Goal: Obtain resource: Download file/media

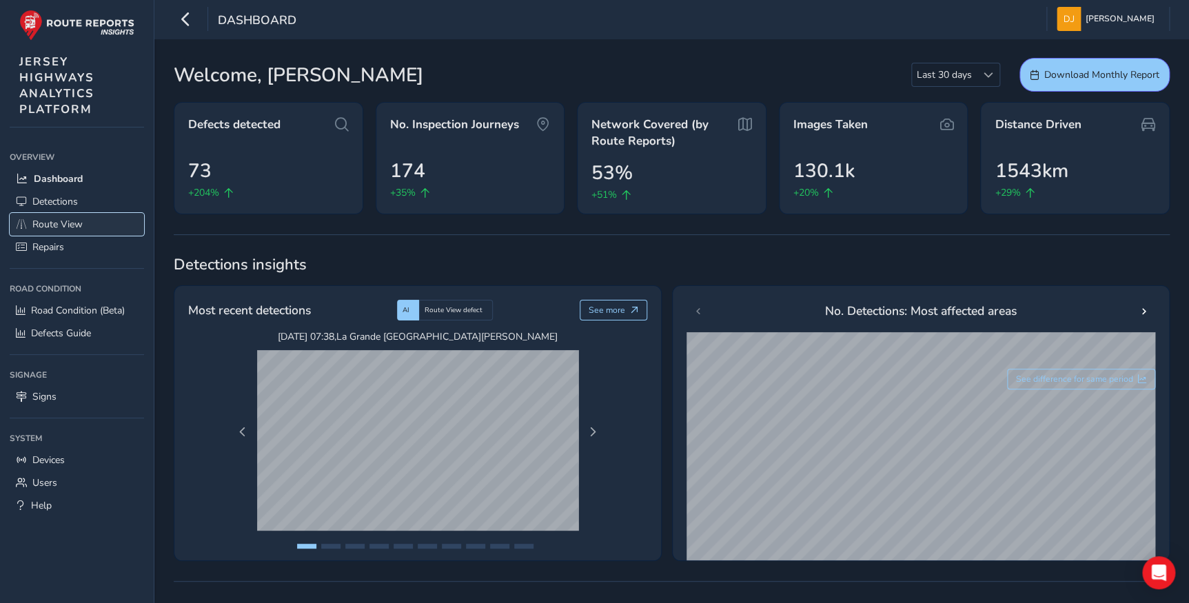
click at [59, 225] on span "Route View" at bounding box center [57, 224] width 50 height 13
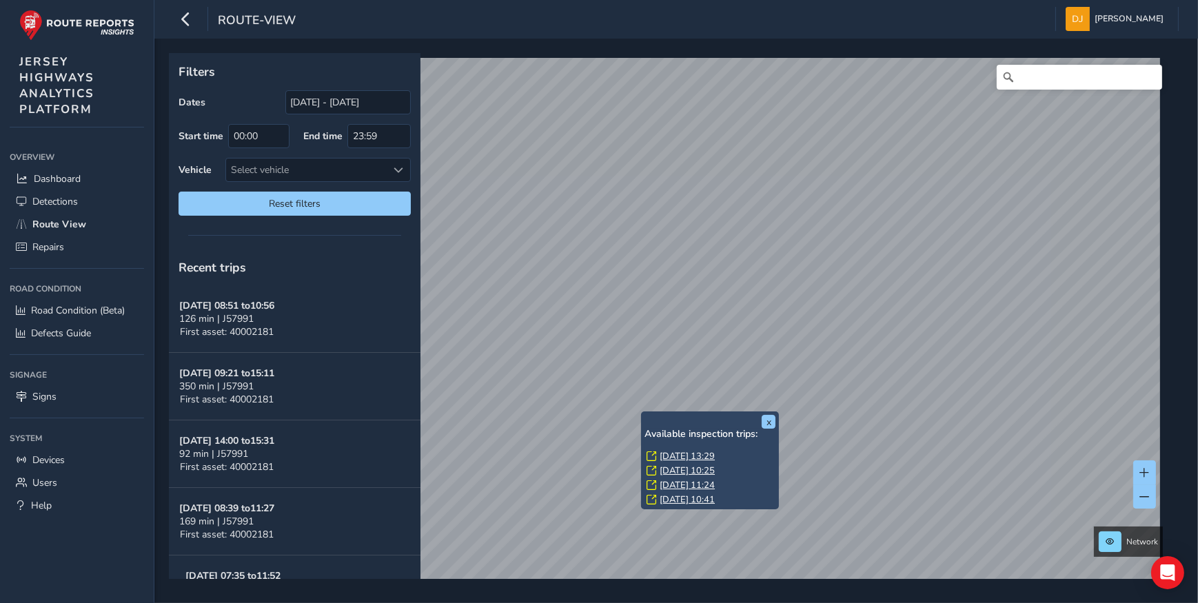
click at [690, 456] on link "[DATE] 13:29" at bounding box center [687, 456] width 55 height 12
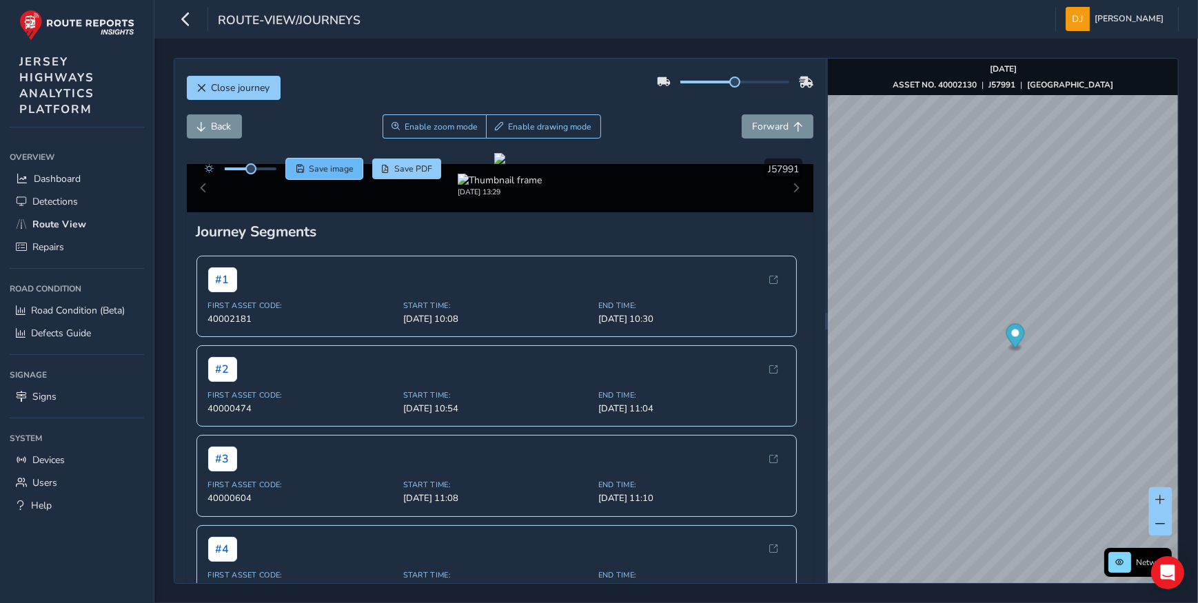
click at [303, 166] on span "Save" at bounding box center [300, 169] width 8 height 8
click at [238, 130] on button "Back" at bounding box center [214, 126] width 55 height 24
click at [350, 170] on span "Save image" at bounding box center [331, 168] width 45 height 11
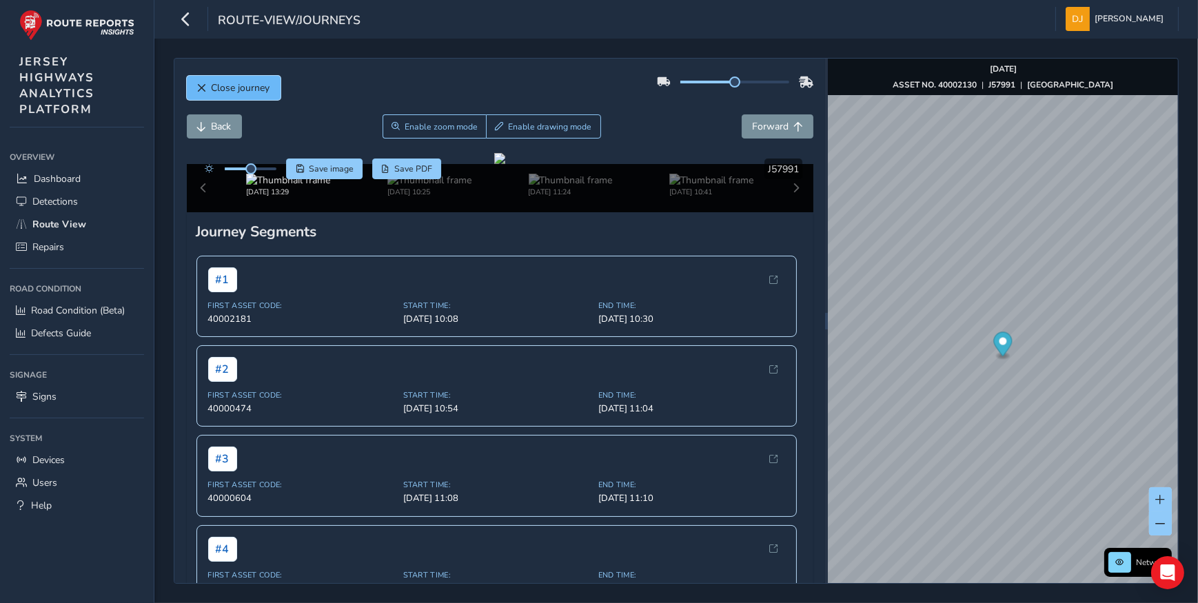
click at [203, 92] on span "Close journey" at bounding box center [202, 88] width 10 height 10
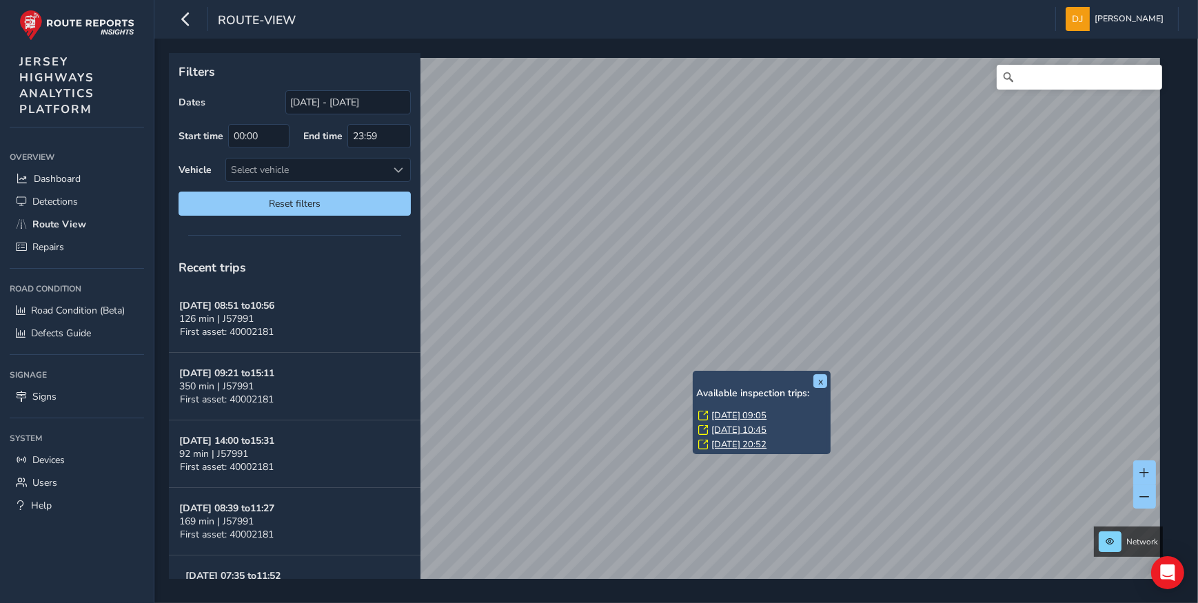
click at [729, 414] on link "[DATE] 09:05" at bounding box center [738, 416] width 55 height 12
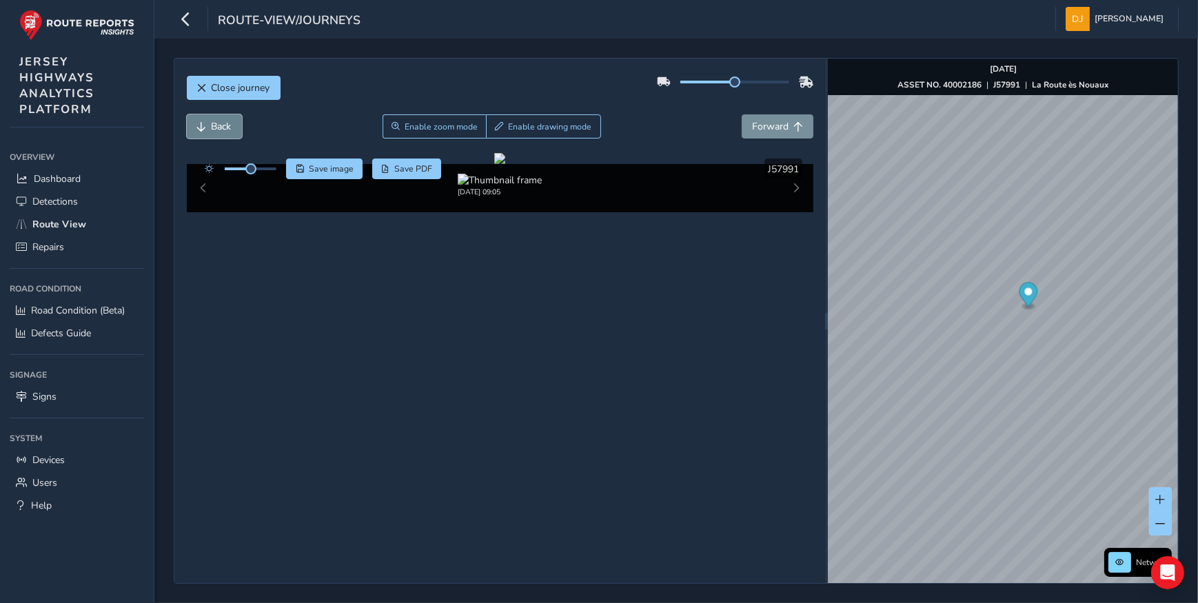
click at [197, 118] on button "Back" at bounding box center [214, 126] width 55 height 24
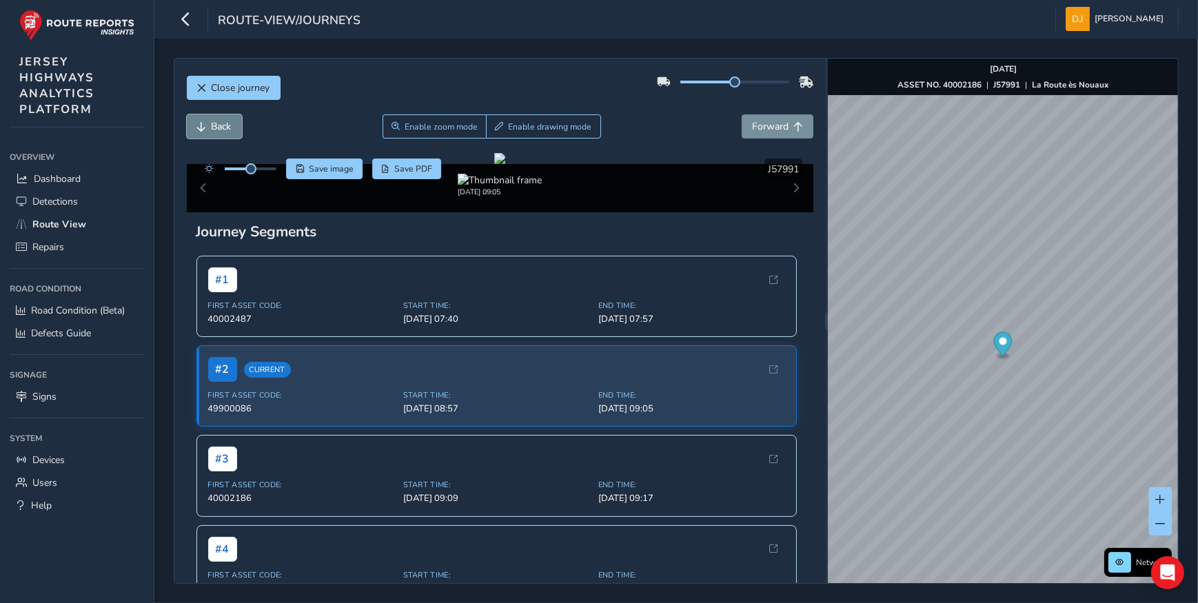
click at [203, 127] on span "Back" at bounding box center [202, 127] width 10 height 10
click at [793, 130] on span "Forward" at bounding box center [798, 127] width 10 height 10
click at [321, 171] on span "Save image" at bounding box center [331, 168] width 45 height 11
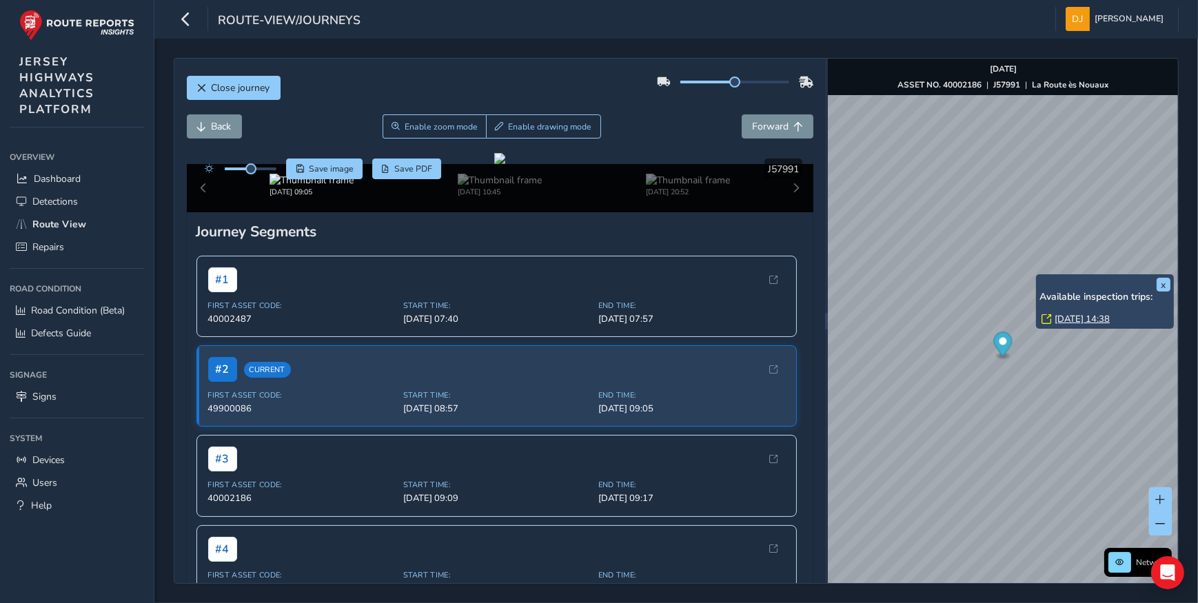
click at [1064, 316] on link "[DATE] 14:38" at bounding box center [1082, 319] width 55 height 12
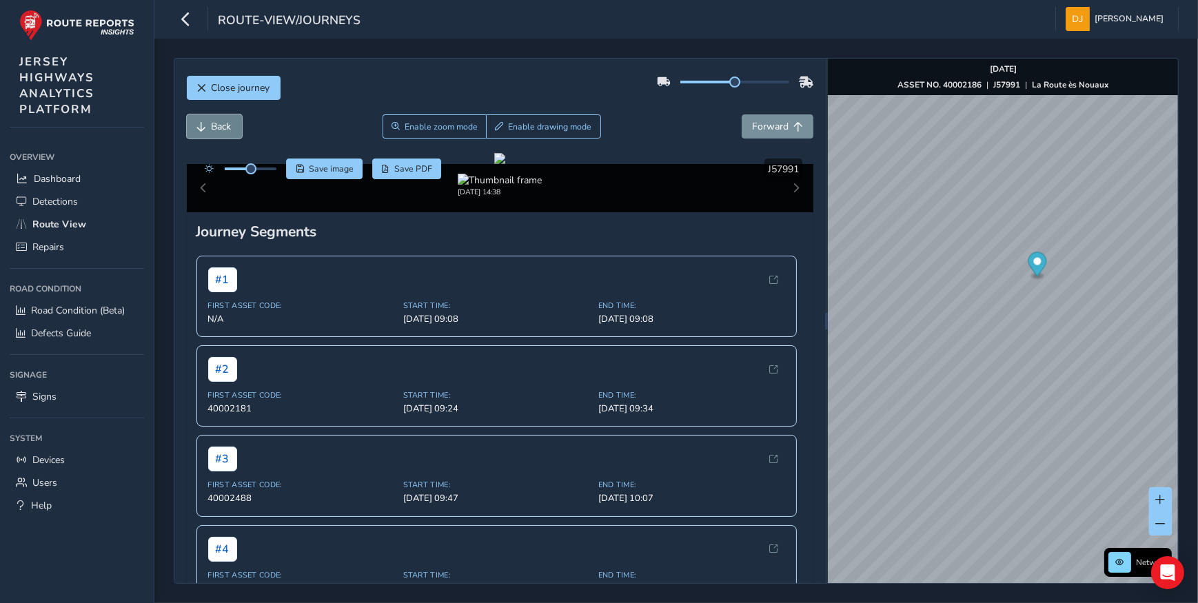
click at [207, 129] on button "Back" at bounding box center [214, 126] width 55 height 24
click at [793, 121] on button "Forward" at bounding box center [778, 126] width 72 height 24
click at [305, 163] on button "Save image" at bounding box center [324, 169] width 77 height 21
